Goal: Information Seeking & Learning: Learn about a topic

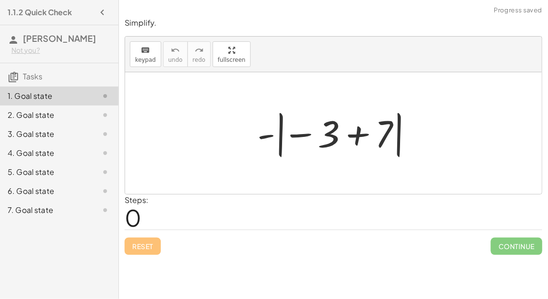
click at [301, 136] on div at bounding box center [337, 133] width 169 height 53
click at [359, 138] on div at bounding box center [337, 133] width 169 height 53
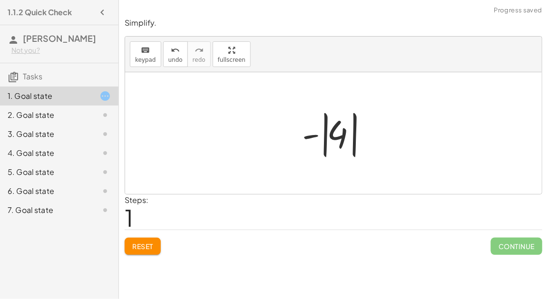
click at [310, 137] on div at bounding box center [337, 133] width 80 height 53
click at [337, 139] on div at bounding box center [337, 133] width 80 height 53
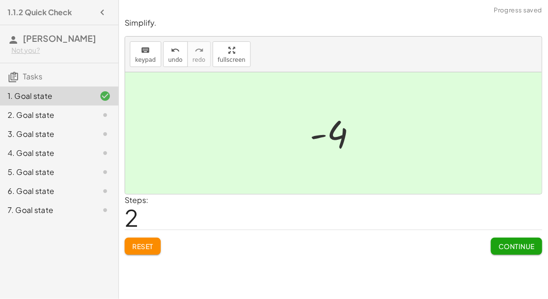
click at [503, 245] on span "Continue" at bounding box center [517, 246] width 36 height 9
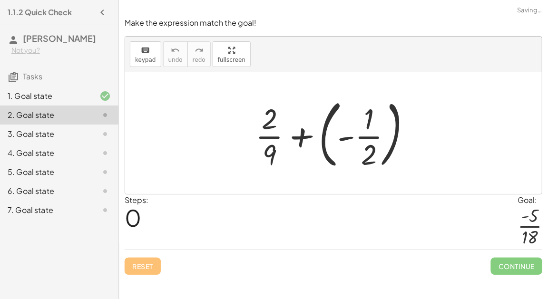
click at [346, 136] on div at bounding box center [337, 133] width 173 height 79
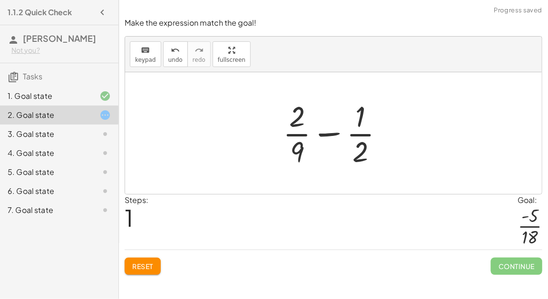
click at [326, 132] on div at bounding box center [337, 133] width 118 height 73
drag, startPoint x: 368, startPoint y: 154, endPoint x: 372, endPoint y: 148, distance: 6.5
click at [372, 148] on div at bounding box center [337, 133] width 118 height 73
click at [295, 152] on div at bounding box center [337, 133] width 118 height 73
drag, startPoint x: 359, startPoint y: 153, endPoint x: 271, endPoint y: 133, distance: 90.4
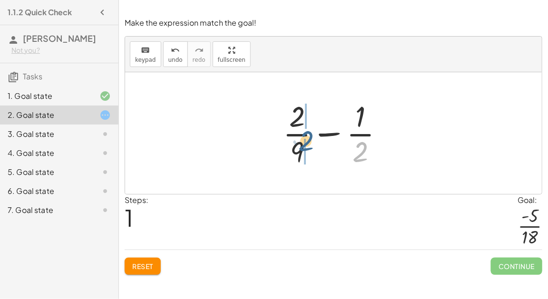
drag, startPoint x: 356, startPoint y: 148, endPoint x: 299, endPoint y: 137, distance: 58.6
click at [299, 137] on div at bounding box center [337, 133] width 118 height 73
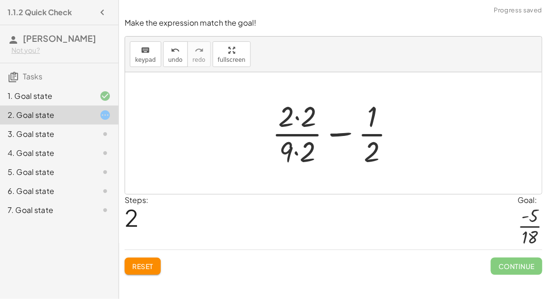
click at [295, 117] on div at bounding box center [337, 133] width 140 height 73
click at [298, 151] on div at bounding box center [337, 133] width 138 height 73
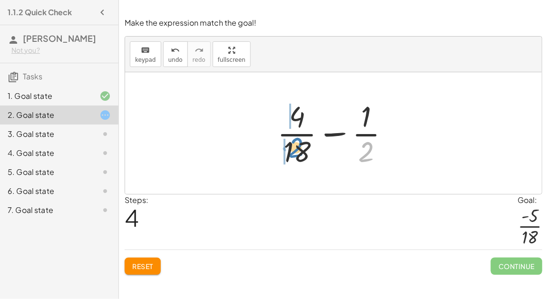
drag, startPoint x: 359, startPoint y: 156, endPoint x: 290, endPoint y: 151, distance: 69.2
click at [290, 151] on div at bounding box center [337, 133] width 129 height 73
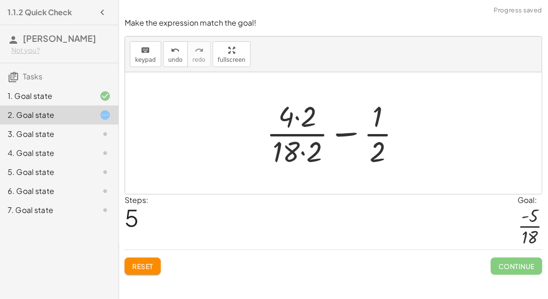
click at [303, 153] on div at bounding box center [338, 133] width 152 height 73
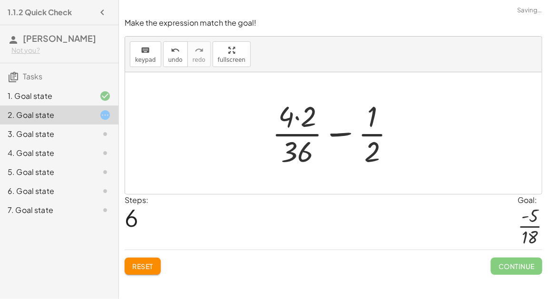
click at [299, 112] on div at bounding box center [337, 133] width 140 height 73
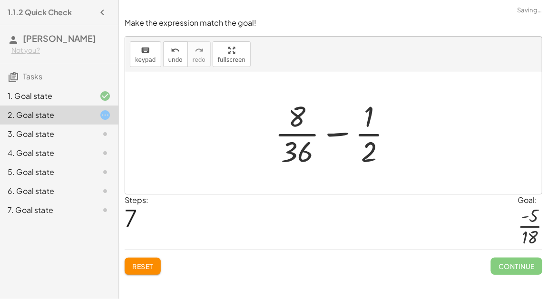
click at [149, 264] on span "Reset" at bounding box center [142, 266] width 21 height 9
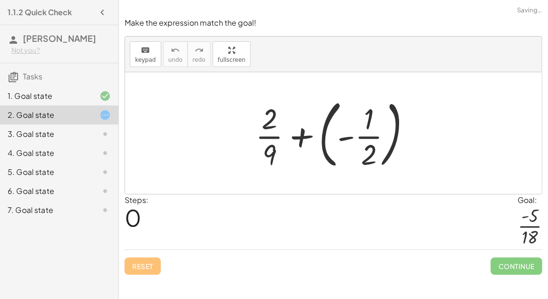
click at [347, 138] on div at bounding box center [337, 133] width 173 height 79
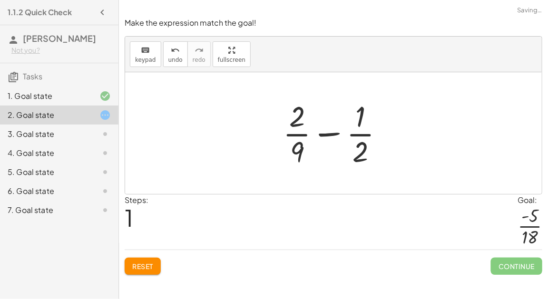
click at [330, 133] on div at bounding box center [337, 133] width 118 height 73
drag, startPoint x: 362, startPoint y: 145, endPoint x: 358, endPoint y: 116, distance: 28.8
click at [358, 116] on div at bounding box center [337, 133] width 118 height 73
drag, startPoint x: 362, startPoint y: 146, endPoint x: 296, endPoint y: 110, distance: 74.5
click at [297, 111] on div at bounding box center [337, 133] width 118 height 73
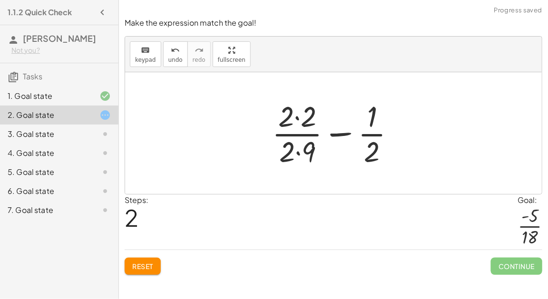
click at [297, 153] on div at bounding box center [337, 133] width 140 height 73
click at [297, 118] on div at bounding box center [337, 133] width 140 height 73
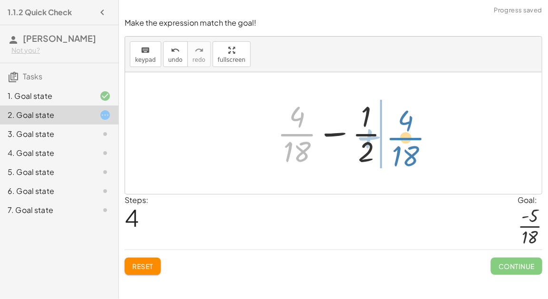
drag, startPoint x: 302, startPoint y: 141, endPoint x: 410, endPoint y: 146, distance: 108.1
click at [410, 146] on div "+ · 2 · 9 + ( - · 1 · 2 ) + · 2 · 9 − · 1 · 2 + · 2 · 2 · 2 · 9 − · 1 · 2 + · 2…" at bounding box center [333, 133] width 417 height 122
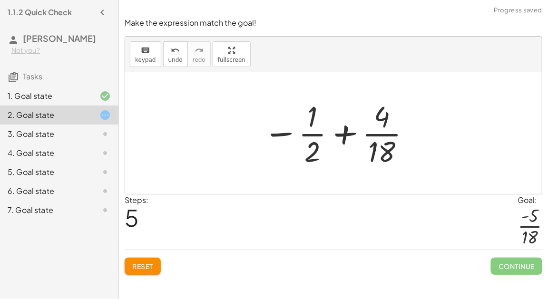
click at [340, 134] on div at bounding box center [337, 133] width 158 height 73
click at [292, 132] on div at bounding box center [337, 133] width 158 height 73
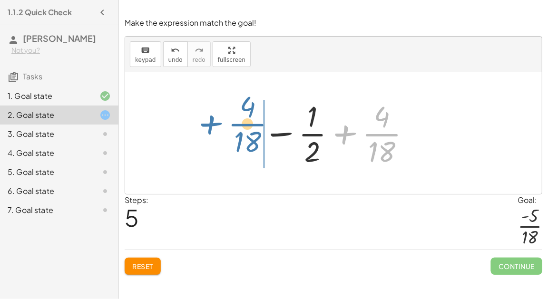
drag, startPoint x: 378, startPoint y: 138, endPoint x: 240, endPoint y: 128, distance: 138.4
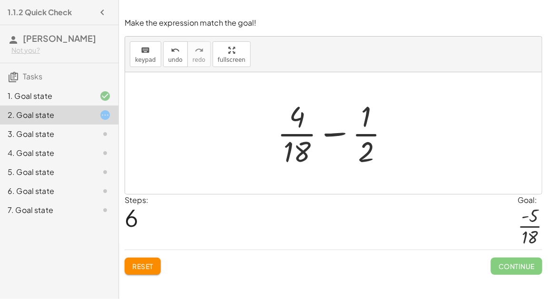
click at [326, 135] on div at bounding box center [337, 133] width 129 height 73
click at [335, 133] on div at bounding box center [337, 133] width 129 height 73
click at [335, 133] on div at bounding box center [338, 133] width 186 height 73
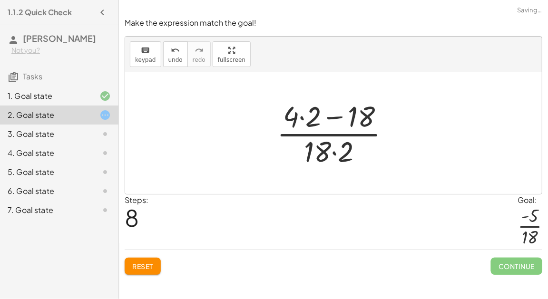
click at [336, 153] on div at bounding box center [337, 133] width 130 height 73
click at [329, 122] on div at bounding box center [337, 133] width 130 height 73
click at [331, 118] on div at bounding box center [337, 133] width 130 height 73
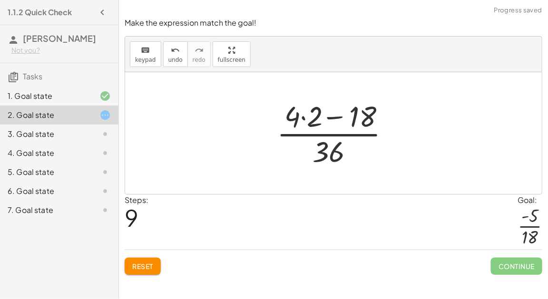
click at [331, 118] on div at bounding box center [337, 133] width 130 height 73
click at [305, 120] on div at bounding box center [337, 133] width 130 height 73
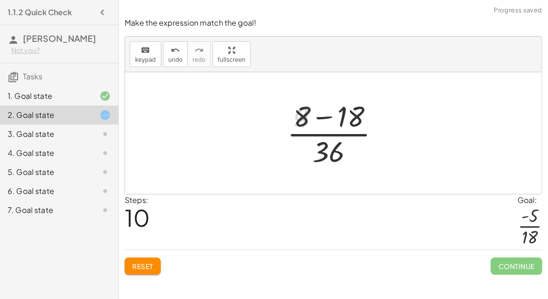
click at [333, 113] on div at bounding box center [337, 133] width 109 height 73
click at [326, 140] on div at bounding box center [337, 133] width 76 height 73
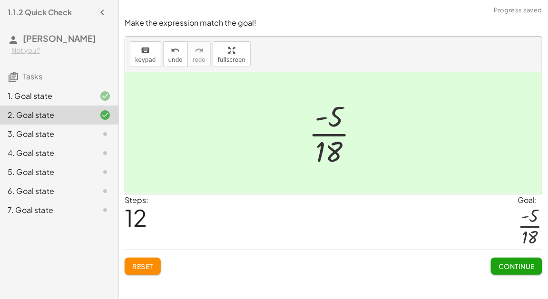
click at [319, 118] on div at bounding box center [337, 133] width 67 height 73
click at [496, 263] on button "Continue" at bounding box center [516, 266] width 51 height 17
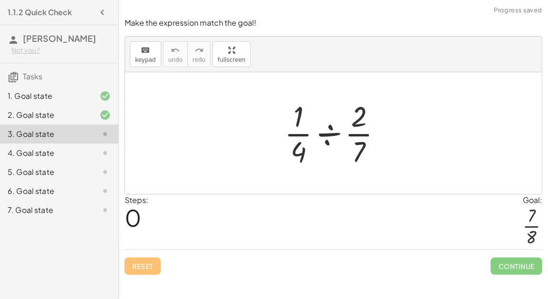
click at [326, 137] on div at bounding box center [337, 133] width 115 height 73
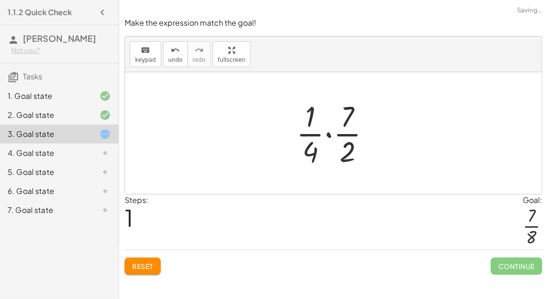
click at [326, 133] on div at bounding box center [337, 133] width 91 height 73
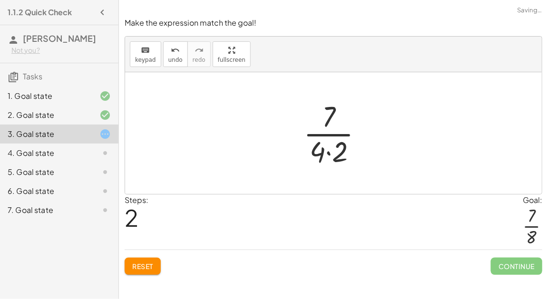
click at [327, 156] on div at bounding box center [337, 133] width 77 height 73
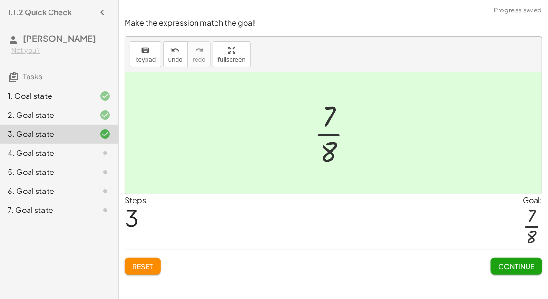
click at [494, 270] on button "Continue" at bounding box center [516, 266] width 51 height 17
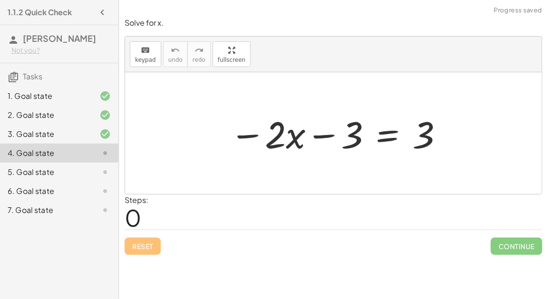
click at [305, 138] on div at bounding box center [337, 133] width 224 height 49
click at [322, 136] on div at bounding box center [337, 133] width 224 height 49
click at [392, 137] on div at bounding box center [337, 133] width 224 height 49
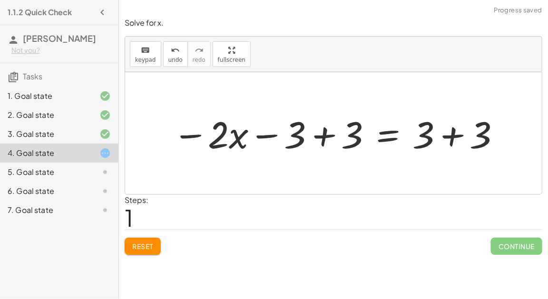
click at [320, 131] on div at bounding box center [337, 133] width 339 height 49
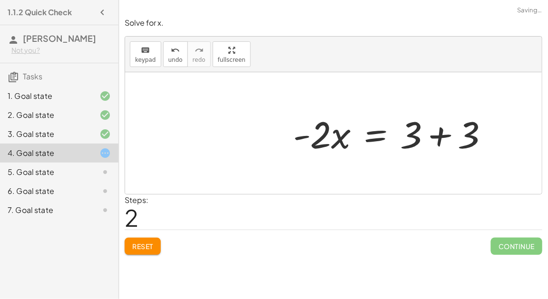
click at [450, 132] on div at bounding box center [333, 133] width 417 height 122
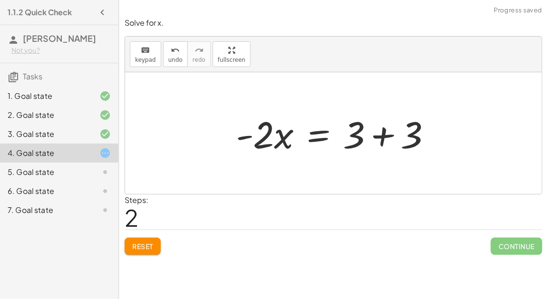
click at [377, 133] on div at bounding box center [337, 133] width 213 height 49
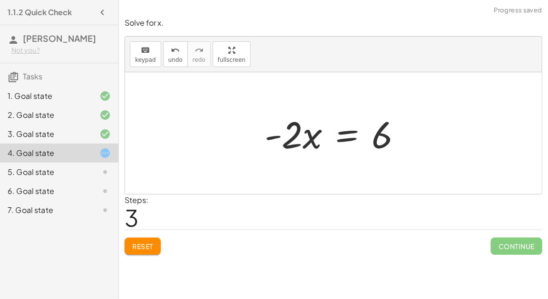
click at [381, 137] on div at bounding box center [337, 133] width 155 height 49
click at [385, 137] on div at bounding box center [337, 133] width 155 height 49
click at [284, 133] on div at bounding box center [337, 133] width 155 height 49
click at [276, 132] on div at bounding box center [337, 133] width 155 height 49
click at [340, 134] on div at bounding box center [337, 133] width 155 height 49
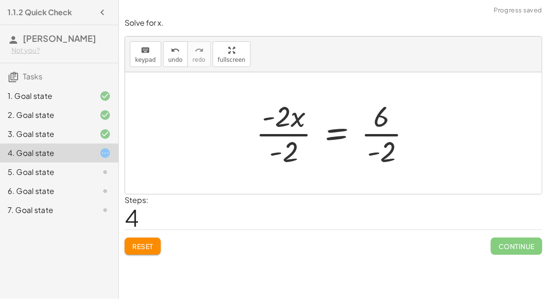
click at [386, 149] on div at bounding box center [337, 133] width 173 height 73
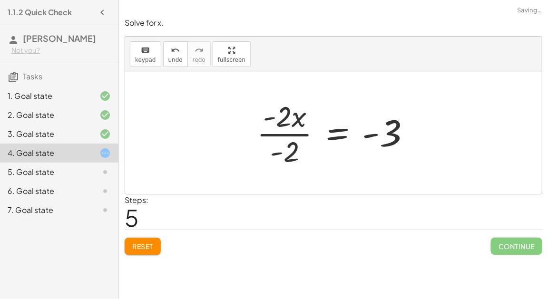
click at [291, 156] on div at bounding box center [337, 133] width 171 height 73
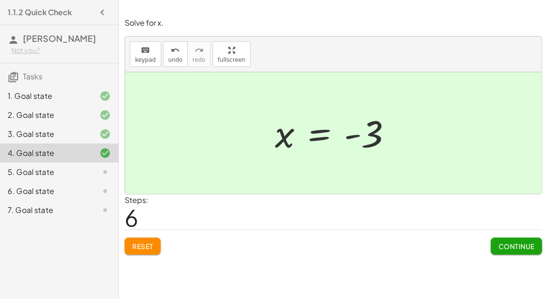
click at [514, 238] on button "Continue" at bounding box center [516, 246] width 51 height 17
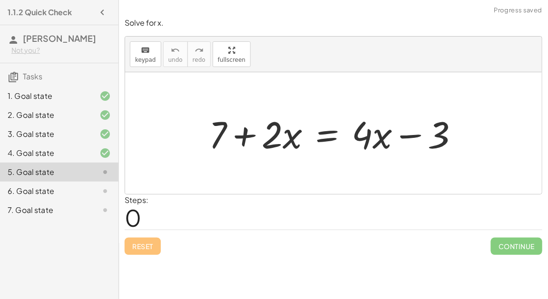
click at [242, 140] on div at bounding box center [337, 133] width 267 height 49
click at [359, 143] on div at bounding box center [337, 133] width 267 height 49
click at [408, 137] on div at bounding box center [337, 133] width 267 height 49
drag, startPoint x: 438, startPoint y: 136, endPoint x: 213, endPoint y: 140, distance: 224.7
click at [214, 140] on div at bounding box center [337, 133] width 267 height 49
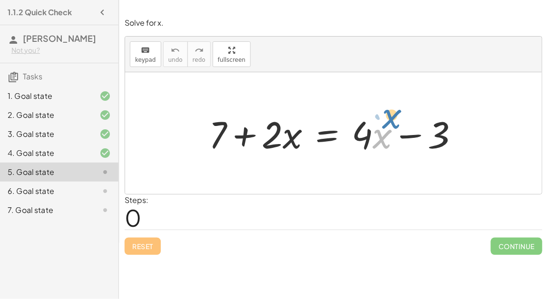
drag, startPoint x: 379, startPoint y: 138, endPoint x: 382, endPoint y: 132, distance: 6.8
click at [382, 132] on div at bounding box center [337, 133] width 267 height 49
click at [361, 135] on div at bounding box center [337, 133] width 267 height 49
click at [414, 136] on div at bounding box center [337, 133] width 267 height 49
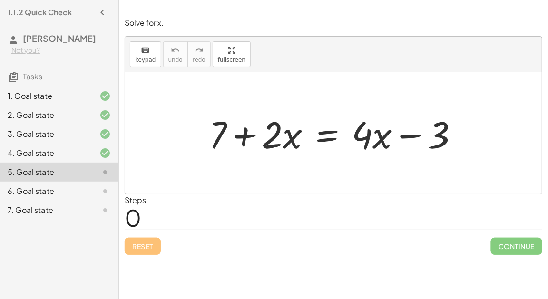
click at [327, 138] on div at bounding box center [337, 133] width 267 height 49
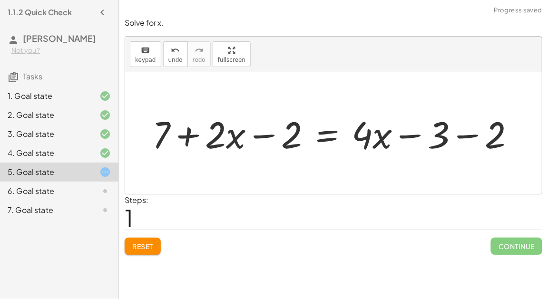
click at [466, 137] on div at bounding box center [338, 133] width 380 height 49
click at [411, 135] on div at bounding box center [309, 133] width 322 height 49
click at [259, 134] on div at bounding box center [309, 133] width 322 height 49
click at [157, 137] on div at bounding box center [309, 133] width 322 height 49
click at [144, 242] on span "Reset" at bounding box center [142, 246] width 21 height 9
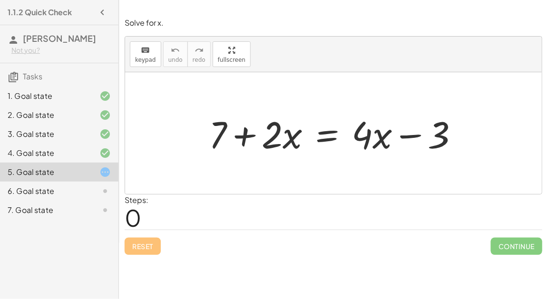
click at [324, 135] on div at bounding box center [337, 133] width 267 height 49
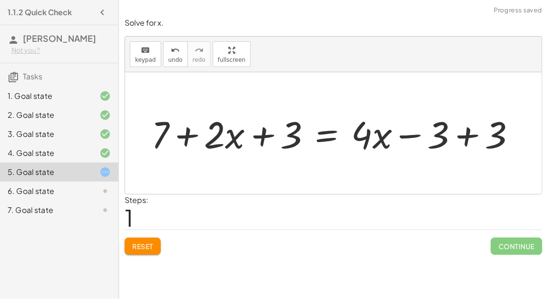
click at [467, 137] on div at bounding box center [338, 133] width 382 height 49
click at [257, 137] on div at bounding box center [280, 133] width 267 height 49
click at [169, 133] on div at bounding box center [280, 133] width 267 height 49
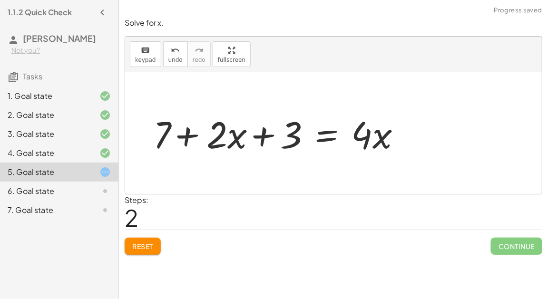
click at [184, 132] on div at bounding box center [280, 133] width 267 height 49
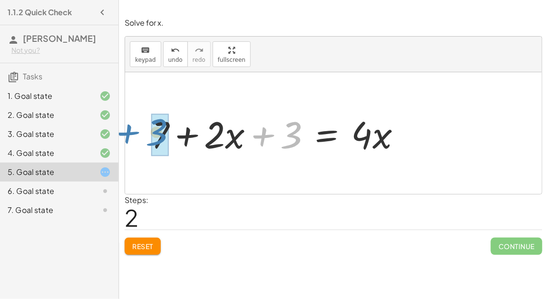
drag, startPoint x: 286, startPoint y: 139, endPoint x: 153, endPoint y: 138, distance: 132.8
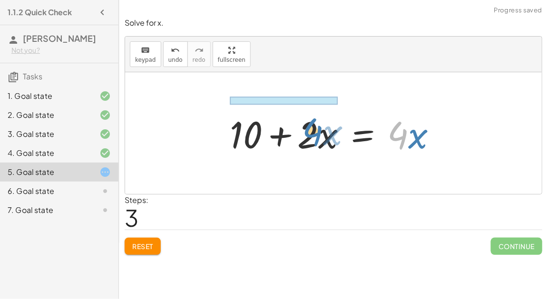
drag, startPoint x: 394, startPoint y: 138, endPoint x: 306, endPoint y: 136, distance: 87.6
click at [306, 136] on div at bounding box center [337, 133] width 224 height 49
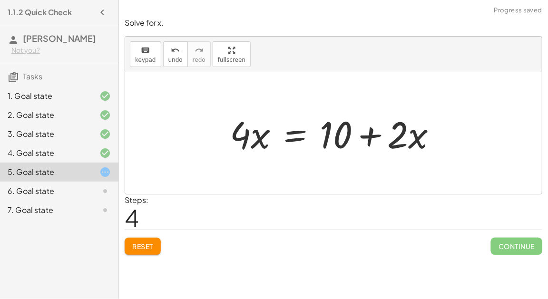
click at [337, 135] on div at bounding box center [337, 133] width 224 height 49
click at [295, 139] on div at bounding box center [337, 133] width 224 height 49
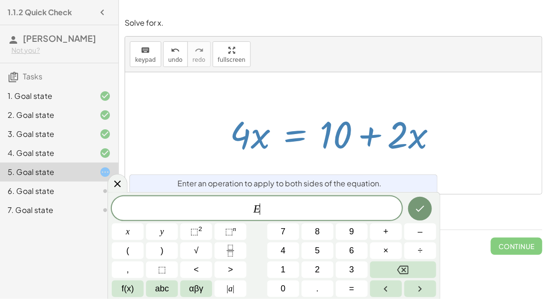
click at [404, 150] on div at bounding box center [337, 133] width 224 height 49
click at [269, 142] on div at bounding box center [337, 133] width 224 height 49
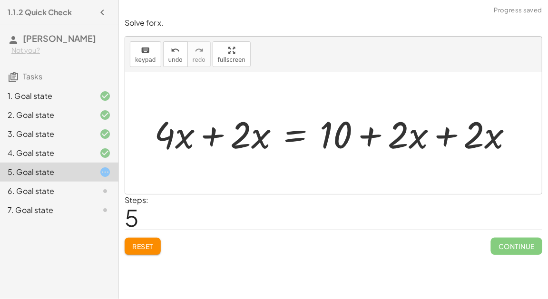
click at [204, 139] on div at bounding box center [337, 133] width 376 height 49
click at [438, 131] on div at bounding box center [375, 133] width 301 height 49
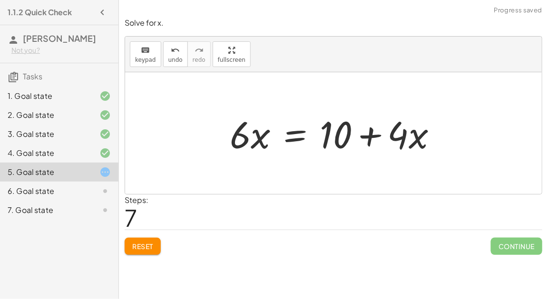
click at [368, 136] on div at bounding box center [337, 133] width 225 height 49
click at [153, 239] on button "Reset" at bounding box center [143, 246] width 36 height 17
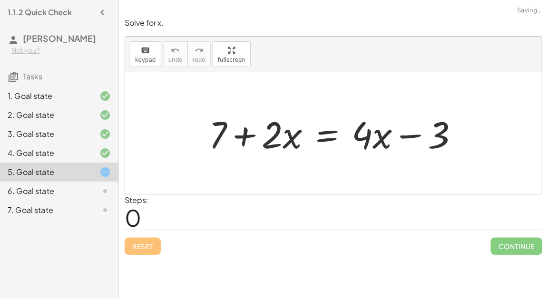
click at [324, 134] on div at bounding box center [337, 133] width 267 height 49
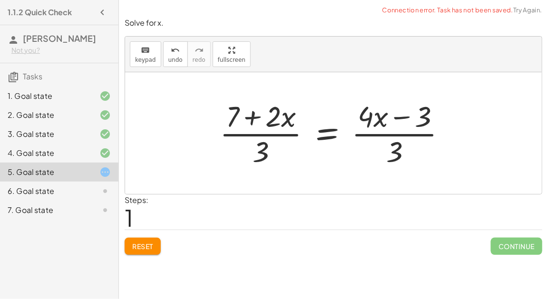
click at [258, 136] on div at bounding box center [337, 133] width 244 height 73
click at [253, 116] on div at bounding box center [337, 133] width 244 height 73
click at [0, 0] on div "Solve for x. keyboard keypad undo undo redo redo fullscreen + 7 + · 2 · x = + ·…" at bounding box center [0, 0] width 0 height 0
click at [148, 245] on span "Reset" at bounding box center [142, 246] width 21 height 9
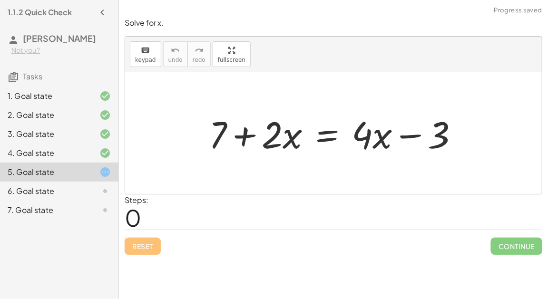
click at [322, 143] on div at bounding box center [337, 133] width 267 height 49
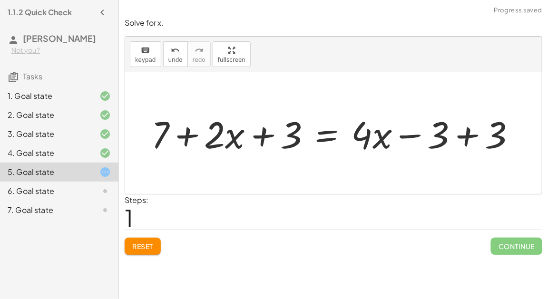
click at [403, 133] on div at bounding box center [338, 133] width 382 height 49
click at [470, 137] on div at bounding box center [338, 133] width 382 height 49
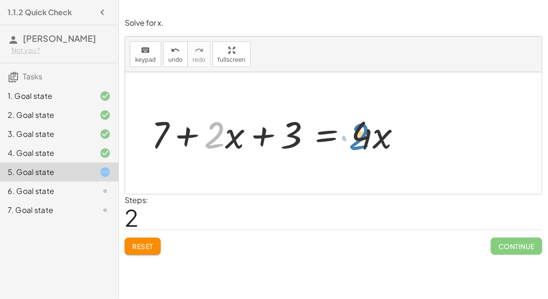
drag, startPoint x: 213, startPoint y: 135, endPoint x: 358, endPoint y: 136, distance: 144.7
click at [358, 136] on div at bounding box center [280, 133] width 267 height 49
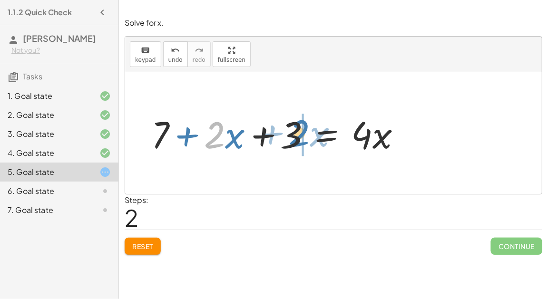
drag, startPoint x: 205, startPoint y: 137, endPoint x: 290, endPoint y: 135, distance: 85.2
click at [290, 135] on div at bounding box center [280, 133] width 267 height 49
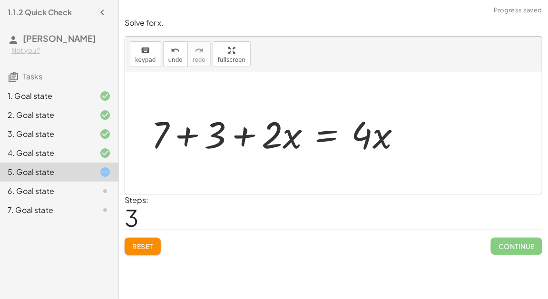
click at [178, 136] on div at bounding box center [280, 133] width 267 height 49
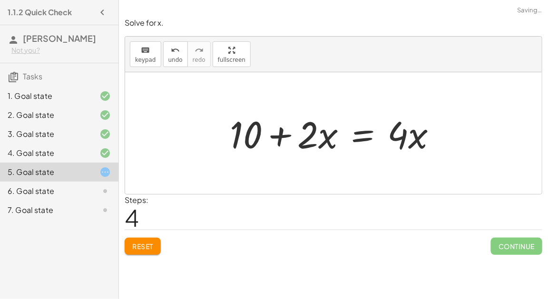
click at [275, 134] on div at bounding box center [337, 133] width 224 height 49
drag, startPoint x: 306, startPoint y: 141, endPoint x: 393, endPoint y: 139, distance: 87.1
click at [394, 139] on div at bounding box center [337, 133] width 224 height 49
drag, startPoint x: 415, startPoint y: 139, endPoint x: 389, endPoint y: 135, distance: 26.4
click at [390, 135] on div at bounding box center [337, 133] width 224 height 49
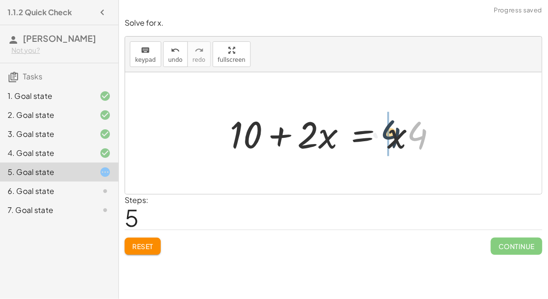
drag, startPoint x: 415, startPoint y: 137, endPoint x: 387, endPoint y: 136, distance: 28.1
click at [365, 136] on div at bounding box center [337, 133] width 224 height 49
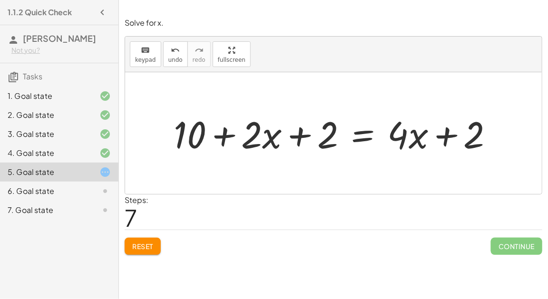
click at [145, 249] on button "Reset" at bounding box center [143, 246] width 36 height 17
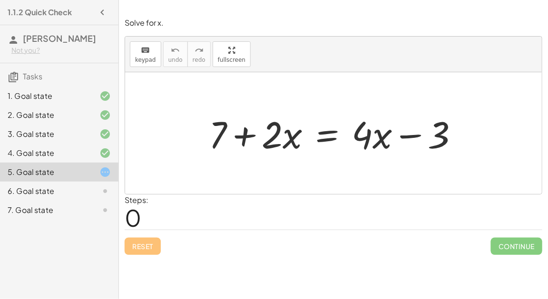
click at [322, 132] on div at bounding box center [337, 133] width 267 height 49
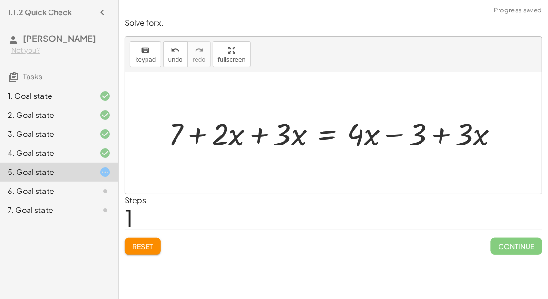
click at [258, 135] on div at bounding box center [337, 133] width 347 height 40
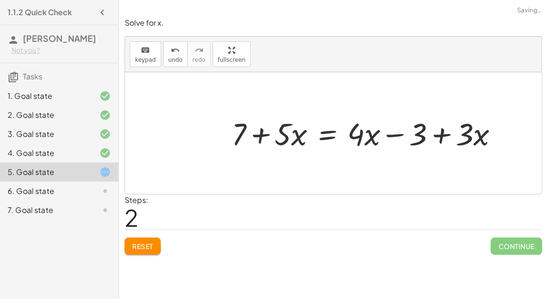
click at [444, 136] on div at bounding box center [369, 133] width 284 height 40
click at [393, 136] on div at bounding box center [369, 133] width 284 height 40
drag, startPoint x: 466, startPoint y: 137, endPoint x: 415, endPoint y: 135, distance: 51.4
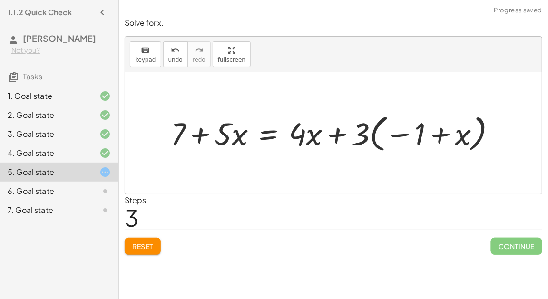
click at [433, 133] on div at bounding box center [337, 133] width 343 height 44
click at [405, 138] on div at bounding box center [337, 133] width 343 height 44
click at [342, 136] on div at bounding box center [337, 133] width 343 height 44
drag, startPoint x: 220, startPoint y: 136, endPoint x: 307, endPoint y: 133, distance: 87.6
click at [308, 133] on div at bounding box center [337, 133] width 343 height 44
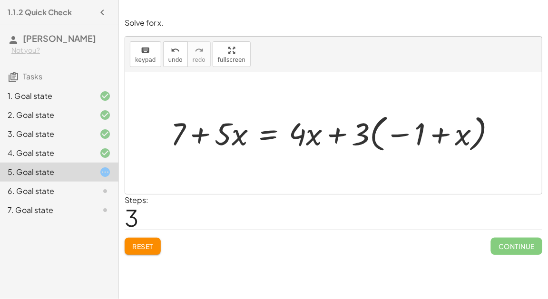
click at [148, 239] on button "Reset" at bounding box center [143, 246] width 36 height 17
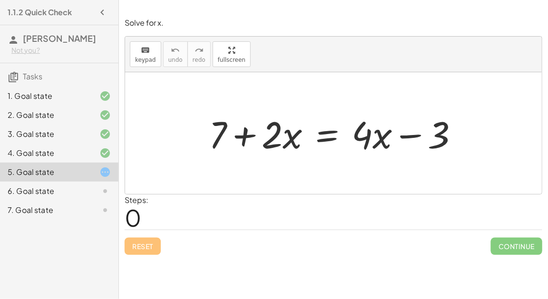
click at [323, 141] on div at bounding box center [337, 133] width 267 height 49
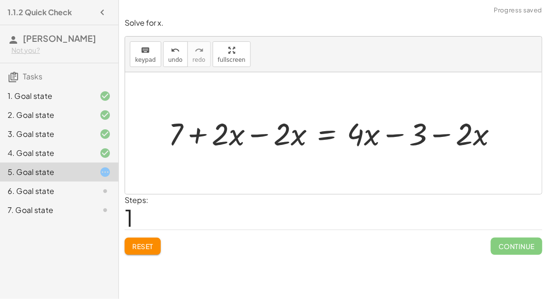
click at [262, 136] on div at bounding box center [337, 133] width 347 height 41
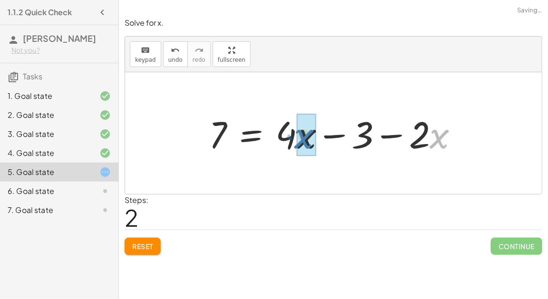
drag, startPoint x: 472, startPoint y: 141, endPoint x: 335, endPoint y: 140, distance: 137.5
click at [335, 140] on div at bounding box center [337, 133] width 267 height 49
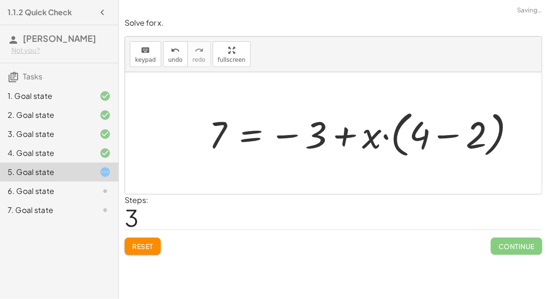
click at [415, 138] on div at bounding box center [365, 133] width 323 height 55
click at [479, 146] on div at bounding box center [365, 133] width 323 height 55
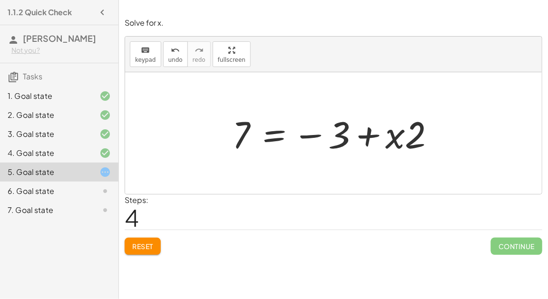
click at [260, 134] on div at bounding box center [337, 133] width 220 height 49
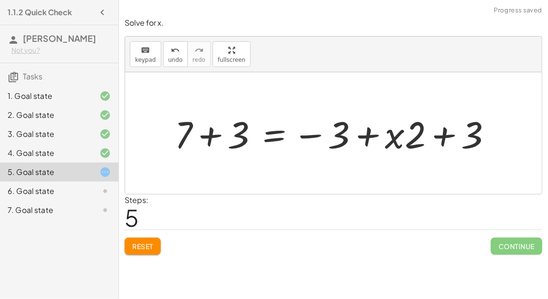
click at [221, 133] on div at bounding box center [337, 133] width 335 height 49
click at [365, 134] on div at bounding box center [359, 133] width 292 height 49
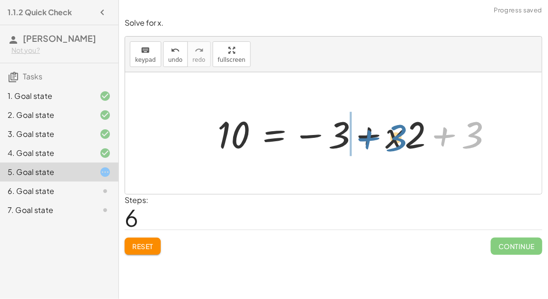
drag, startPoint x: 446, startPoint y: 146, endPoint x: 367, endPoint y: 147, distance: 78.5
click at [367, 147] on div at bounding box center [359, 133] width 292 height 49
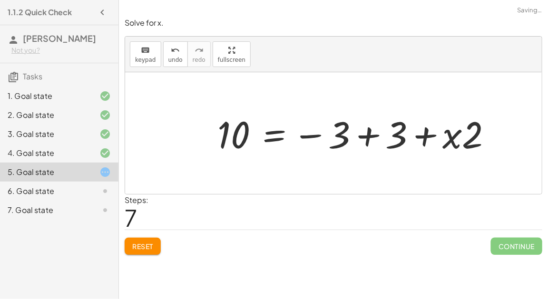
click at [367, 138] on div at bounding box center [359, 133] width 292 height 49
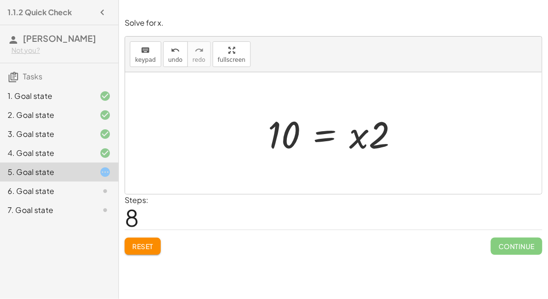
click at [330, 136] on div at bounding box center [337, 133] width 148 height 49
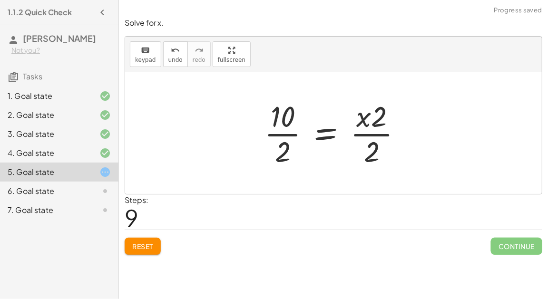
click at [284, 129] on div at bounding box center [337, 133] width 155 height 73
click at [371, 127] on div at bounding box center [345, 133] width 139 height 73
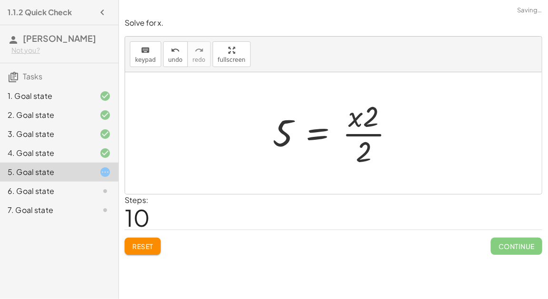
click at [364, 141] on div at bounding box center [337, 133] width 139 height 73
drag, startPoint x: 351, startPoint y: 119, endPoint x: 357, endPoint y: 122, distance: 6.6
click at [357, 122] on div at bounding box center [337, 133] width 139 height 73
drag, startPoint x: 357, startPoint y: 121, endPoint x: 388, endPoint y: 120, distance: 31.4
click at [388, 120] on div at bounding box center [337, 133] width 139 height 73
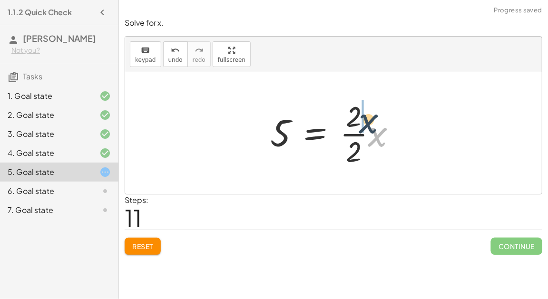
drag, startPoint x: 380, startPoint y: 138, endPoint x: 368, endPoint y: 121, distance: 20.5
click at [368, 121] on div at bounding box center [338, 133] width 144 height 73
click at [362, 158] on div at bounding box center [335, 133] width 139 height 73
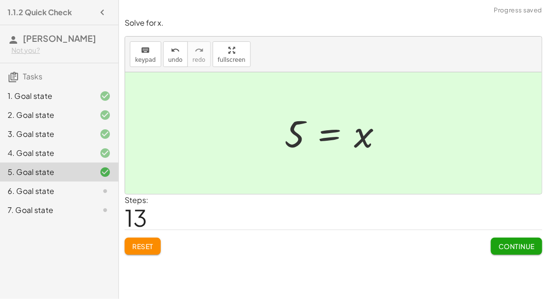
click at [525, 243] on span "Continue" at bounding box center [517, 246] width 36 height 9
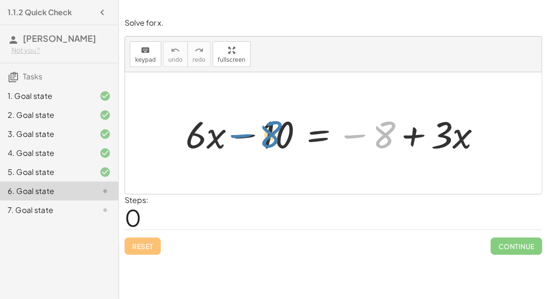
drag, startPoint x: 365, startPoint y: 142, endPoint x: 254, endPoint y: 137, distance: 111.0
click at [254, 137] on div at bounding box center [337, 133] width 313 height 49
click at [378, 135] on div at bounding box center [337, 133] width 313 height 49
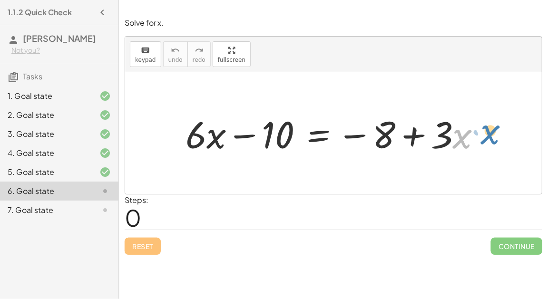
drag, startPoint x: 454, startPoint y: 136, endPoint x: 474, endPoint y: 133, distance: 20.7
click at [475, 133] on div at bounding box center [337, 133] width 313 height 49
click at [322, 137] on div at bounding box center [337, 133] width 313 height 49
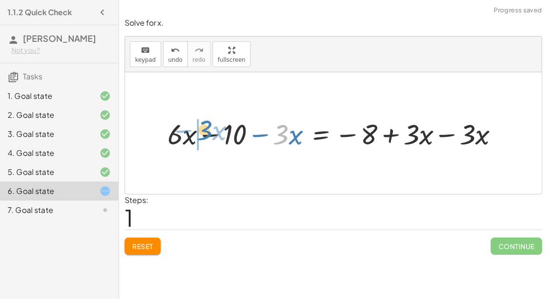
drag, startPoint x: 287, startPoint y: 130, endPoint x: 210, endPoint y: 126, distance: 77.2
click at [210, 126] on div at bounding box center [337, 133] width 349 height 37
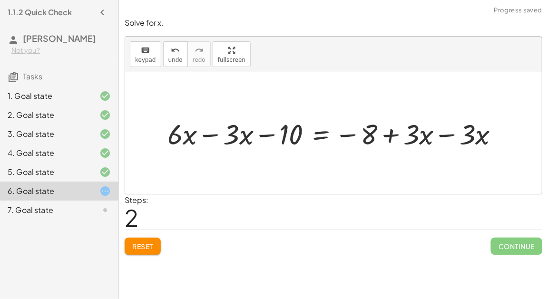
click at [199, 133] on div at bounding box center [337, 133] width 349 height 37
click at [442, 135] on div at bounding box center [365, 133] width 293 height 37
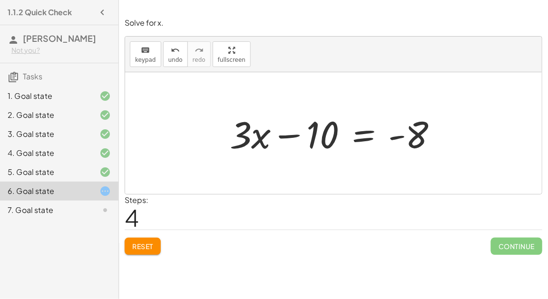
click at [296, 134] on div at bounding box center [337, 133] width 225 height 49
click at [364, 136] on div at bounding box center [337, 133] width 225 height 49
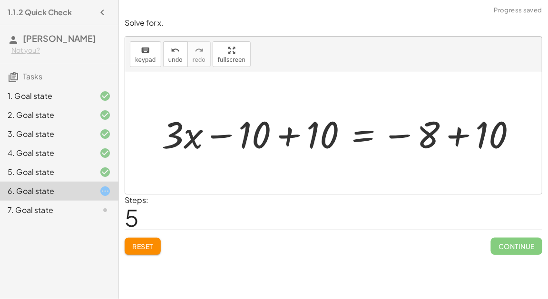
click at [451, 137] on div at bounding box center [343, 133] width 372 height 49
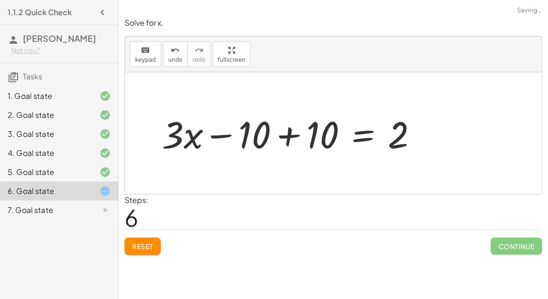
click at [292, 134] on div at bounding box center [293, 133] width 273 height 49
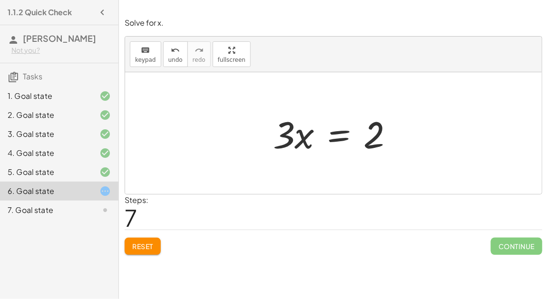
click at [148, 247] on span "Reset" at bounding box center [142, 246] width 21 height 9
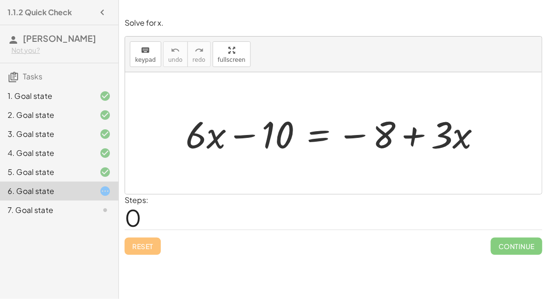
click at [314, 138] on div at bounding box center [337, 133] width 313 height 49
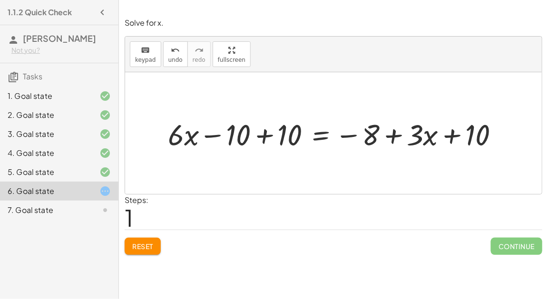
click at [258, 133] on div at bounding box center [337, 133] width 348 height 39
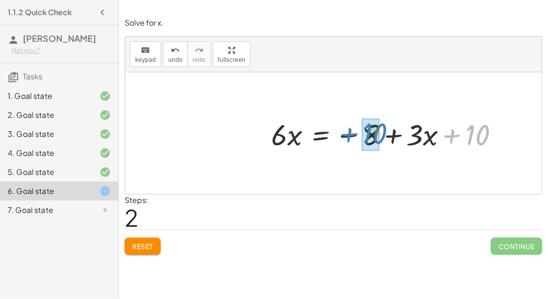
drag, startPoint x: 473, startPoint y: 132, endPoint x: 370, endPoint y: 130, distance: 102.8
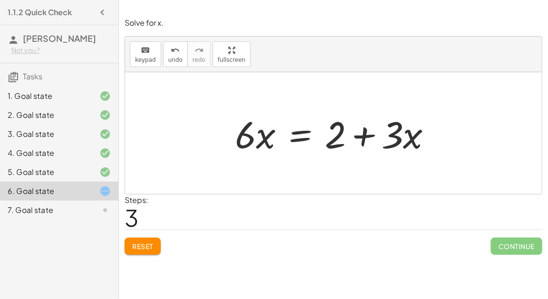
click at [300, 137] on div at bounding box center [337, 133] width 214 height 49
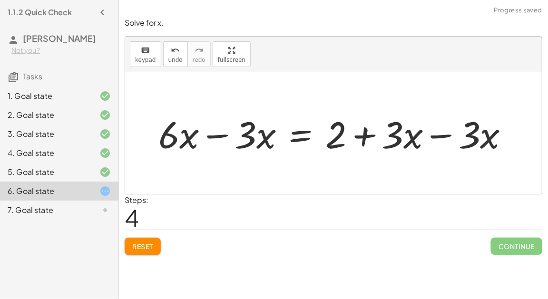
click at [210, 135] on div at bounding box center [338, 133] width 368 height 49
click at [447, 132] on div at bounding box center [376, 133] width 292 height 49
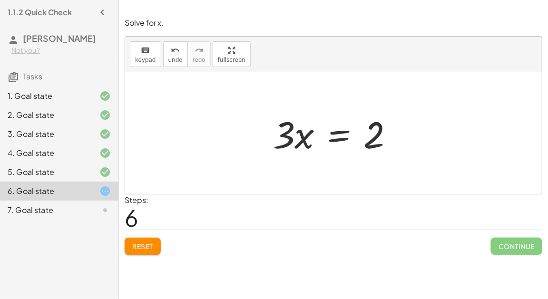
click at [336, 137] on div at bounding box center [337, 133] width 138 height 49
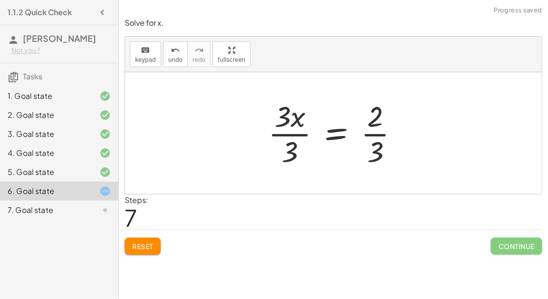
click at [377, 134] on div at bounding box center [338, 133] width 148 height 73
click at [289, 133] on div at bounding box center [338, 133] width 148 height 73
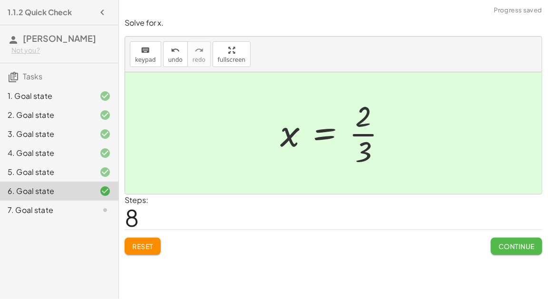
click at [493, 241] on button "Continue" at bounding box center [516, 246] width 51 height 17
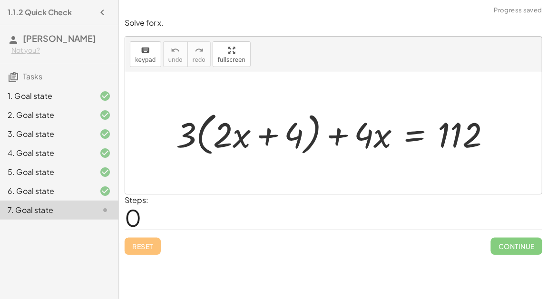
click at [270, 232] on div "Reset Continue" at bounding box center [334, 242] width 418 height 25
click at [144, 243] on div "Reset Continue" at bounding box center [334, 242] width 418 height 25
click at [67, 191] on div "6. Goal state" at bounding box center [46, 191] width 77 height 11
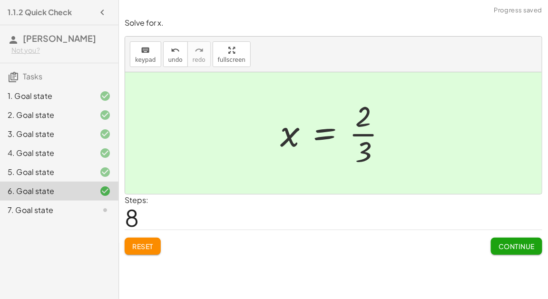
click at [137, 245] on span "Reset" at bounding box center [142, 246] width 21 height 9
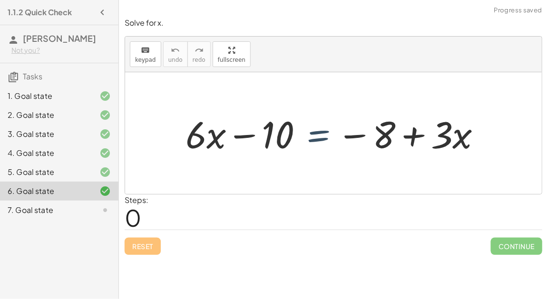
click at [312, 141] on div at bounding box center [337, 133] width 313 height 49
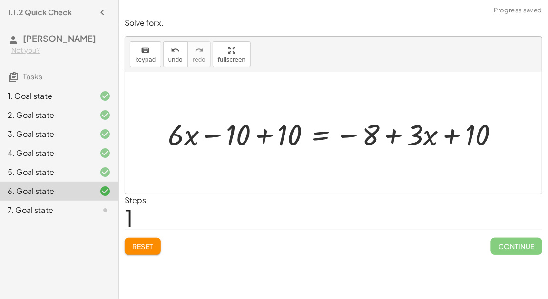
click at [266, 135] on div at bounding box center [337, 133] width 348 height 39
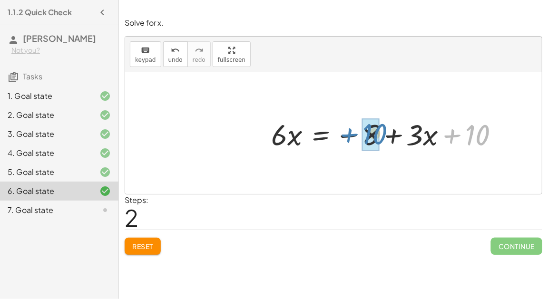
drag, startPoint x: 479, startPoint y: 140, endPoint x: 371, endPoint y: 138, distance: 108.1
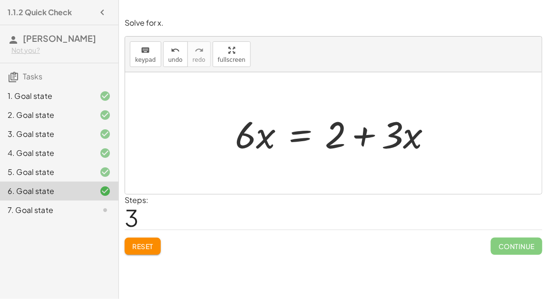
click at [302, 137] on div at bounding box center [337, 133] width 214 height 49
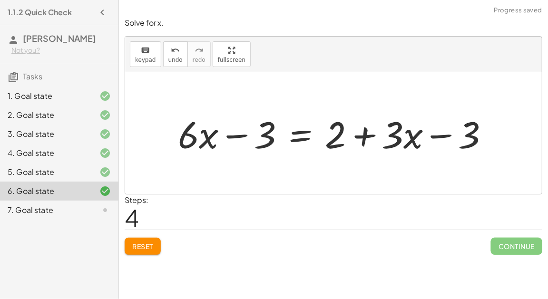
click at [236, 138] on div at bounding box center [337, 133] width 329 height 49
click at [146, 241] on button "Reset" at bounding box center [143, 246] width 36 height 17
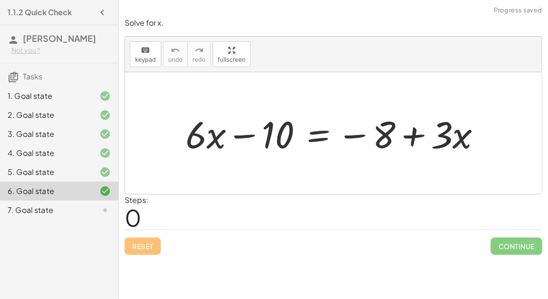
click at [317, 137] on div at bounding box center [337, 133] width 313 height 49
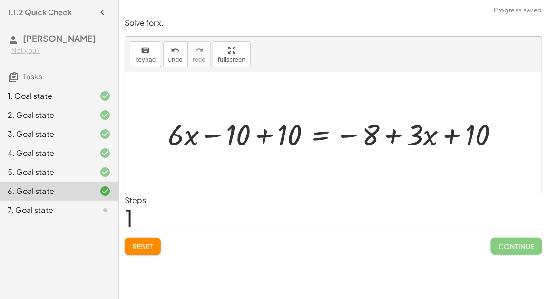
click at [259, 136] on div at bounding box center [337, 133] width 348 height 39
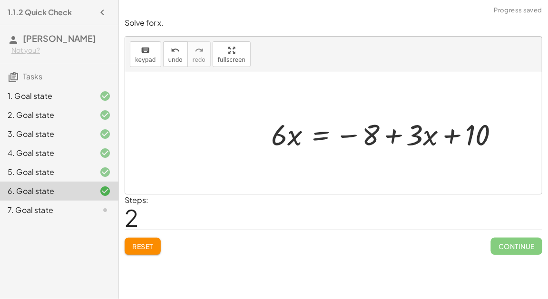
click at [279, 137] on div at bounding box center [388, 133] width 245 height 39
click at [453, 130] on div at bounding box center [388, 133] width 245 height 39
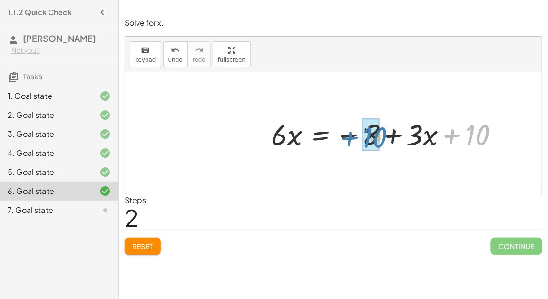
drag, startPoint x: 470, startPoint y: 134, endPoint x: 364, endPoint y: 136, distance: 106.1
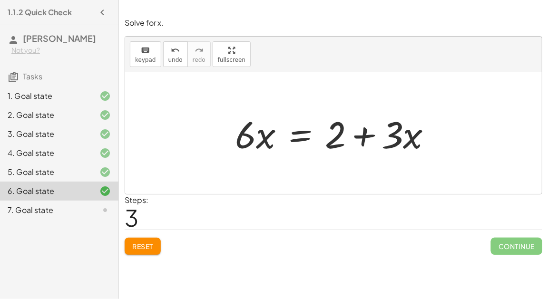
click at [301, 137] on div at bounding box center [337, 133] width 214 height 49
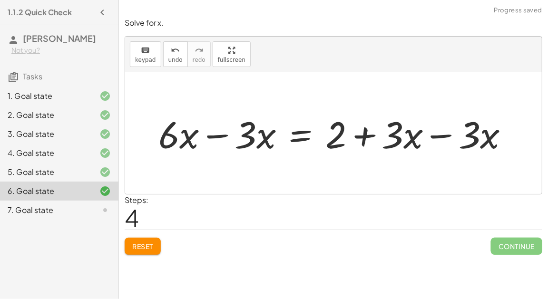
click at [210, 133] on div at bounding box center [338, 133] width 368 height 49
click at [440, 135] on div at bounding box center [376, 133] width 292 height 49
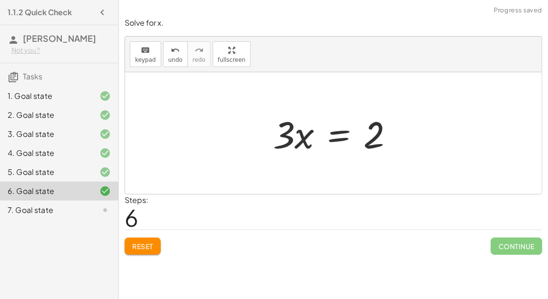
click at [331, 138] on div at bounding box center [337, 133] width 138 height 49
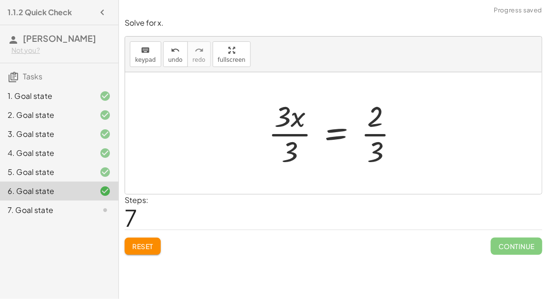
click at [299, 138] on div at bounding box center [338, 133] width 148 height 73
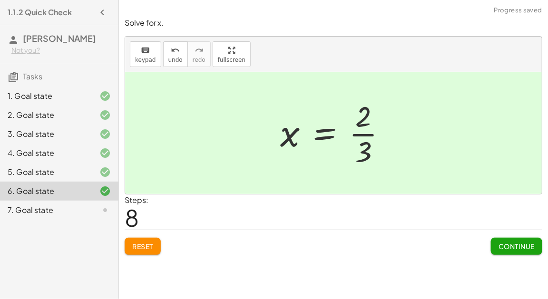
click at [527, 242] on span "Continue" at bounding box center [517, 246] width 36 height 9
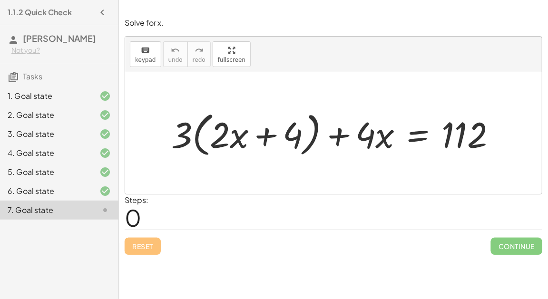
click at [335, 136] on div at bounding box center [338, 133] width 342 height 53
click at [448, 135] on div at bounding box center [338, 133] width 344 height 53
click at [412, 137] on div at bounding box center [338, 133] width 344 height 53
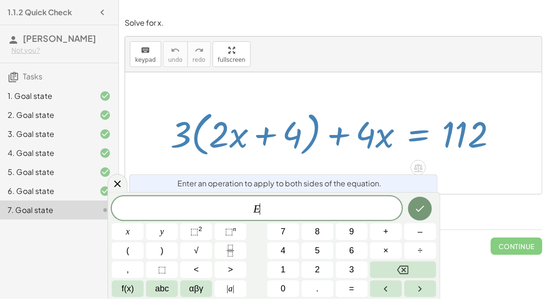
click at [412, 137] on div at bounding box center [338, 133] width 344 height 53
click at [114, 184] on icon at bounding box center [117, 183] width 11 height 11
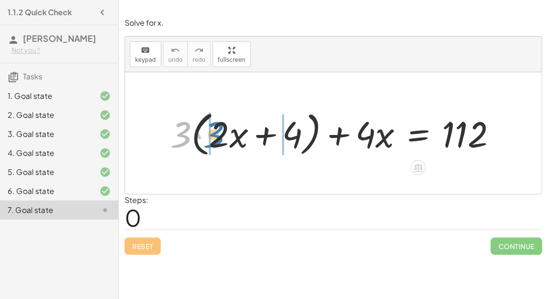
drag, startPoint x: 175, startPoint y: 131, endPoint x: 218, endPoint y: 138, distance: 43.7
click at [218, 138] on div at bounding box center [338, 133] width 344 height 53
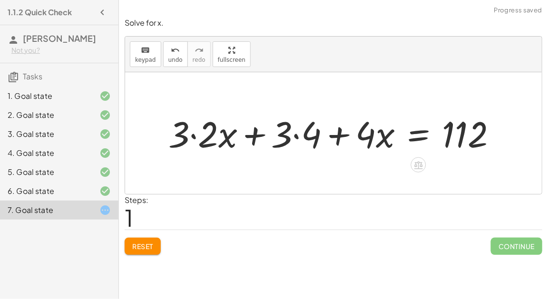
click at [293, 135] on div at bounding box center [336, 132] width 345 height 47
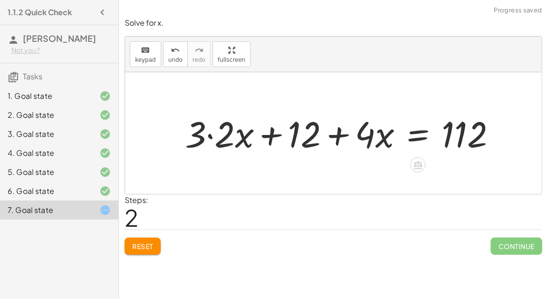
click at [215, 136] on div at bounding box center [344, 132] width 329 height 47
click at [268, 139] on div at bounding box center [359, 132] width 299 height 47
click at [335, 134] on div at bounding box center [359, 132] width 299 height 47
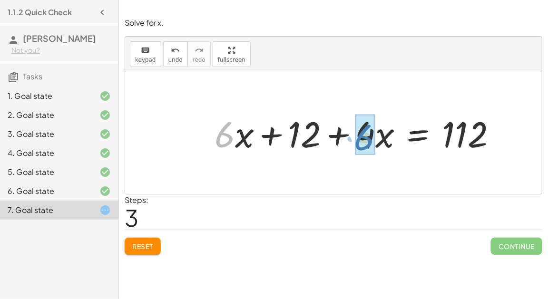
drag, startPoint x: 220, startPoint y: 141, endPoint x: 358, endPoint y: 143, distance: 138.5
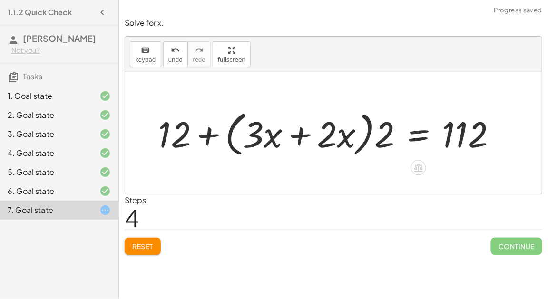
click at [299, 136] on div at bounding box center [331, 133] width 356 height 53
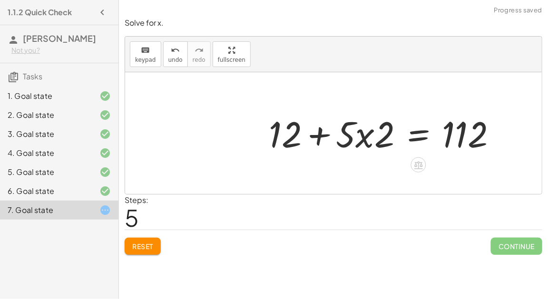
click at [364, 138] on div at bounding box center [386, 132] width 245 height 47
click at [134, 116] on div at bounding box center [333, 133] width 417 height 122
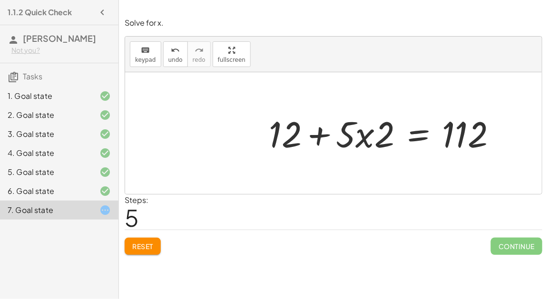
click at [151, 258] on div "Solve for x. keyboard keypad undo undo redo redo fullscreen + · 3 · ( + · 2 · x…" at bounding box center [333, 136] width 429 height 249
click at [148, 247] on span "Reset" at bounding box center [142, 246] width 21 height 9
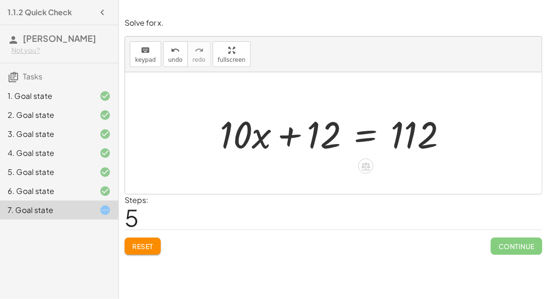
click at [364, 137] on div at bounding box center [337, 133] width 244 height 49
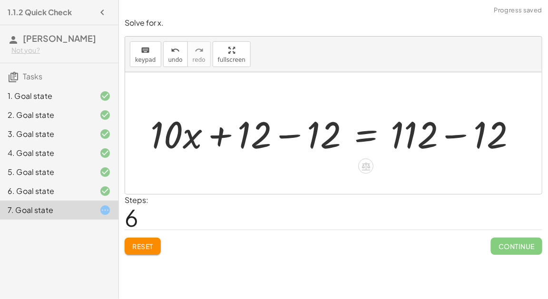
click at [290, 135] on div at bounding box center [338, 133] width 384 height 49
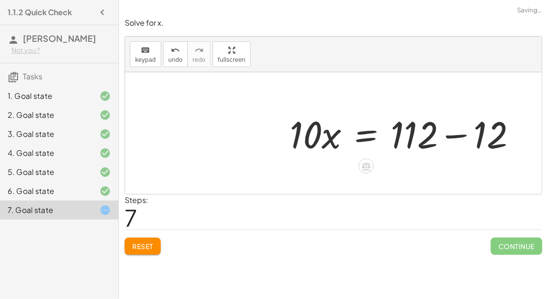
click at [444, 135] on div at bounding box center [407, 133] width 244 height 49
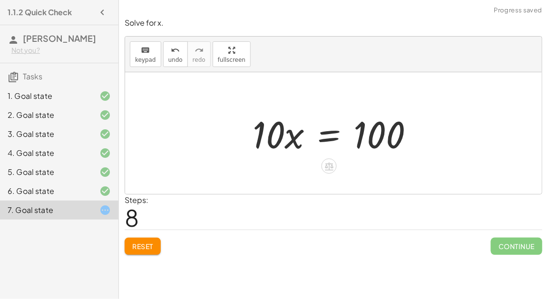
click at [337, 130] on div at bounding box center [337, 133] width 178 height 49
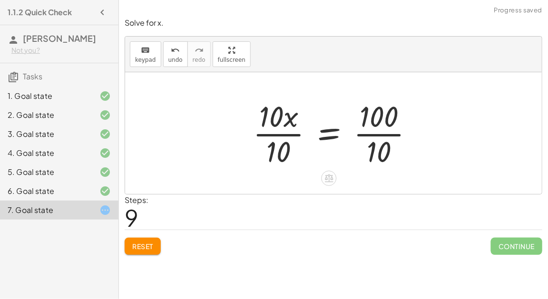
click at [284, 139] on div at bounding box center [337, 133] width 178 height 73
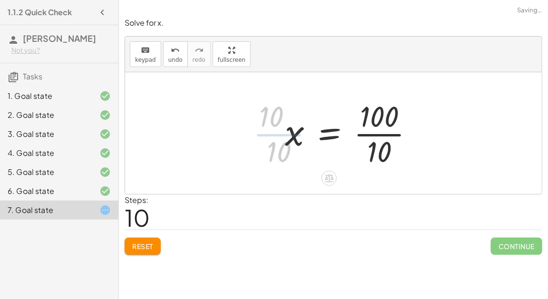
click at [381, 135] on div at bounding box center [353, 133] width 146 height 73
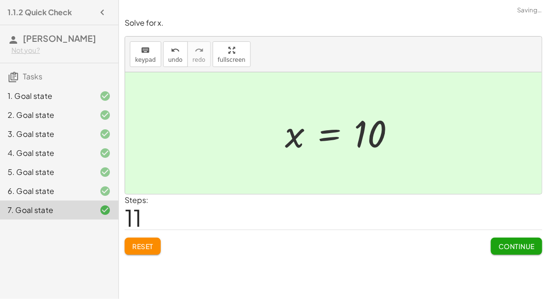
click at [505, 248] on span "Continue" at bounding box center [517, 246] width 36 height 9
